Goal: Transaction & Acquisition: Purchase product/service

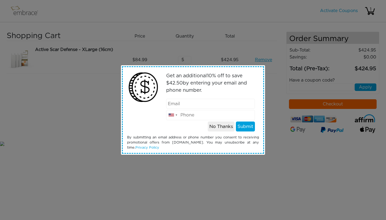
click at [189, 115] on input "tel" at bounding box center [210, 115] width 89 height 10
type input "3104937030"
click at [179, 103] on input "email" at bounding box center [210, 104] width 89 height 10
type input "2nnbkl4@gmail.com"
click at [242, 126] on button "Submit" at bounding box center [245, 126] width 19 height 10
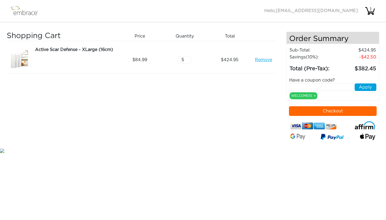
click at [320, 87] on input "text" at bounding box center [321, 86] width 65 height 7
type input "doublethefun"
click at [370, 89] on button "Apply" at bounding box center [365, 86] width 22 height 7
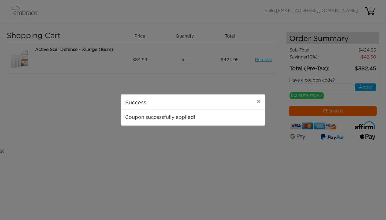
click at [338, 113] on div "Success × Coupon successfully applied!" at bounding box center [193, 110] width 386 height 220
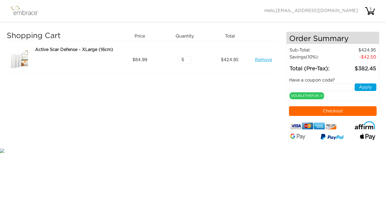
click at [330, 112] on button "Checkout" at bounding box center [333, 111] width 88 height 10
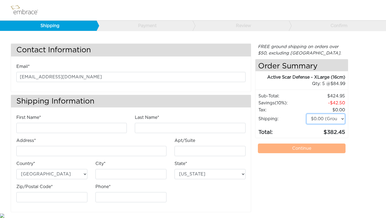
select select "3"
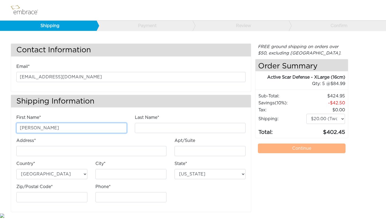
type input "[PERSON_NAME]"
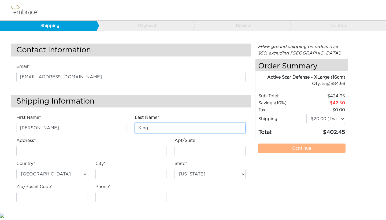
type input "King"
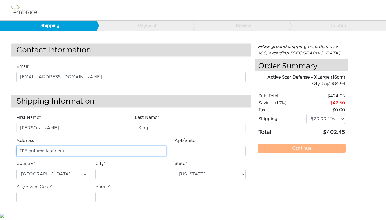
type input "1118 autumn leaf court"
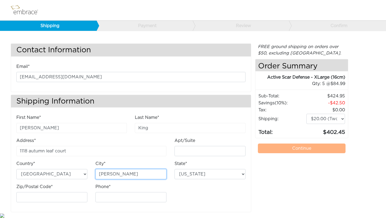
type input "carson"
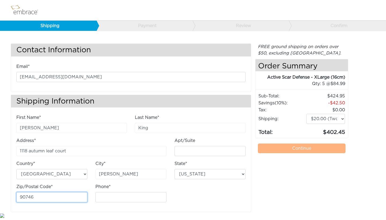
type input "90746"
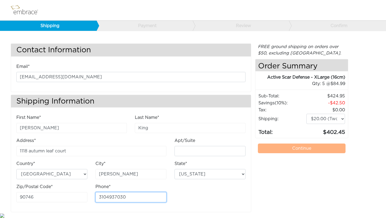
type input "3104937030"
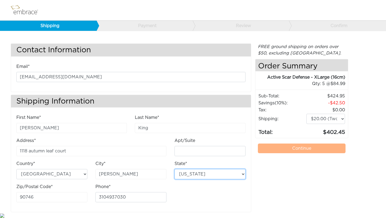
click at [242, 175] on select "Alabama Alaska Arizona Arkansas California Colorado Connecticut District of Col…" at bounding box center [209, 174] width 71 height 10
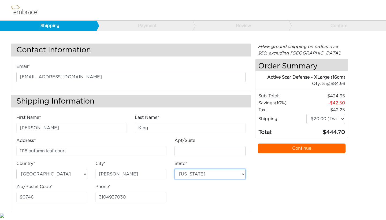
select select "CA"
click at [275, 147] on link "Continue" at bounding box center [302, 148] width 88 height 10
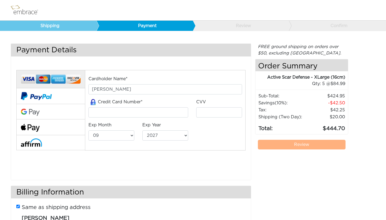
select select "9"
select select "2027"
click at [64, 145] on button at bounding box center [50, 142] width 69 height 15
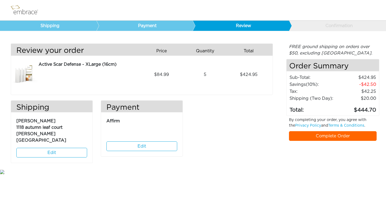
click at [314, 135] on link "Complete Order" at bounding box center [333, 136] width 88 height 10
